Goal: Find specific page/section

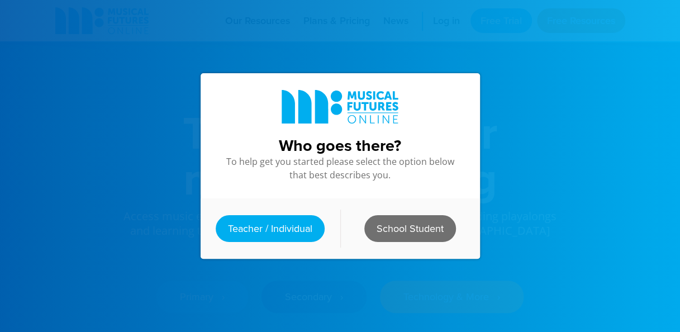
click at [411, 217] on link "School Student" at bounding box center [410, 228] width 92 height 27
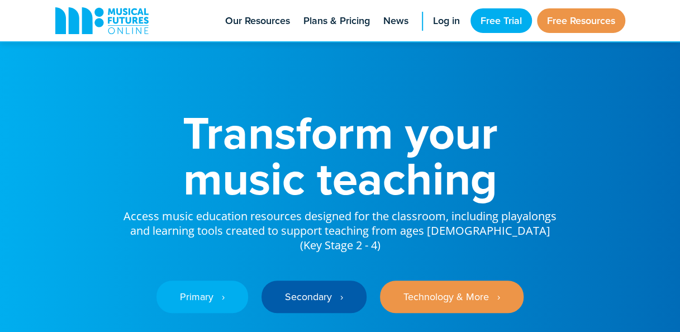
scroll to position [16, 0]
